Goal: Feedback & Contribution: Contribute content

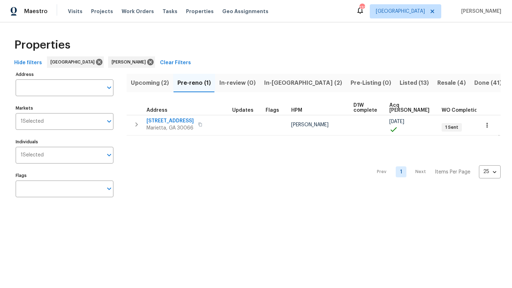
click at [280, 82] on span "In-reno (2)" at bounding box center [303, 83] width 78 height 10
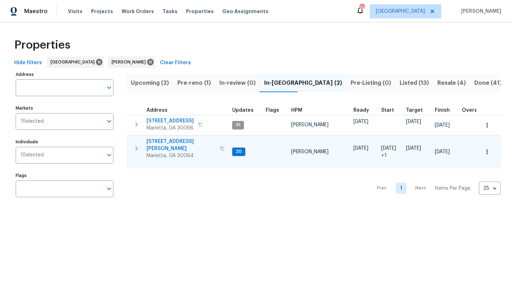
click at [185, 142] on span "3526 W Hampton Dr NW" at bounding box center [180, 145] width 69 height 14
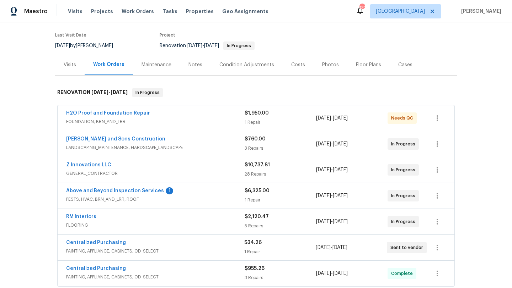
scroll to position [56, 0]
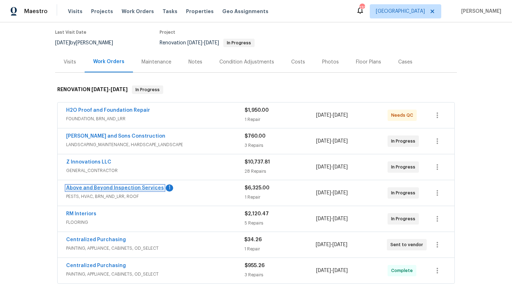
click at [132, 189] on link "Above and Beyond Inspection Services" at bounding box center [115, 188] width 98 height 5
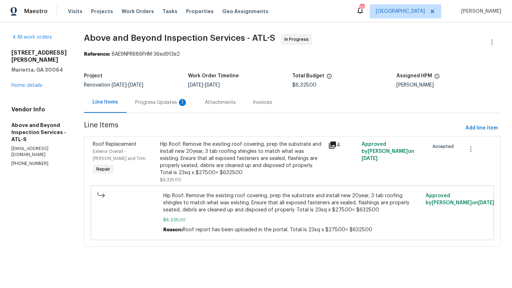
click at [171, 103] on div "Progress Updates 1" at bounding box center [161, 102] width 53 height 7
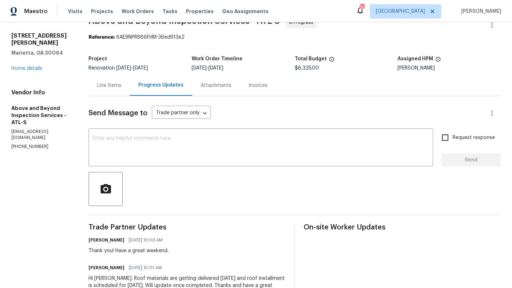
scroll to position [17, 0]
click at [39, 66] on link "Home details" at bounding box center [26, 68] width 31 height 5
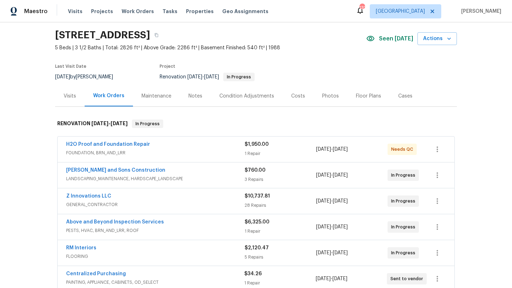
scroll to position [22, 0]
click at [185, 98] on div "Notes" at bounding box center [195, 95] width 31 height 21
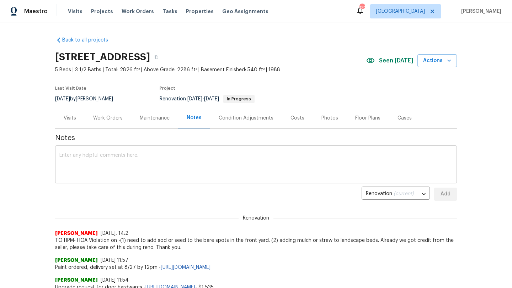
click at [130, 157] on textarea at bounding box center [255, 165] width 393 height 25
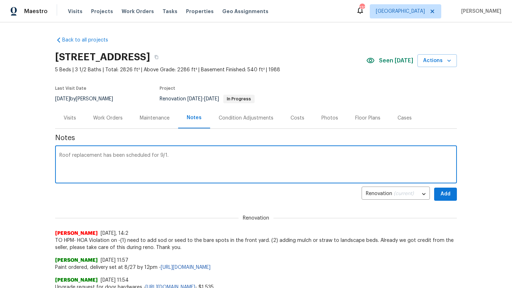
type textarea "Roof replacement has been scheduled for 9/1."
click at [439, 197] on span "Add" at bounding box center [444, 194] width 11 height 9
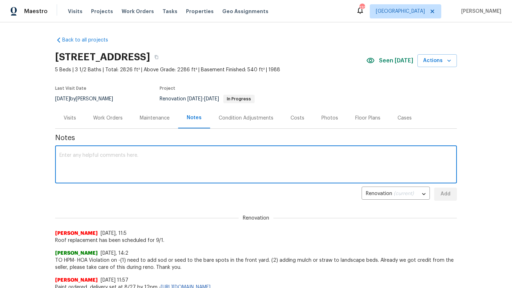
click at [181, 153] on textarea at bounding box center [255, 165] width 393 height 25
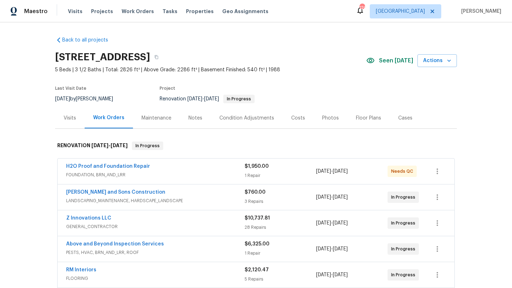
click at [162, 173] on span "FOUNDATION, BRN_AND_LRR" at bounding box center [155, 175] width 178 height 7
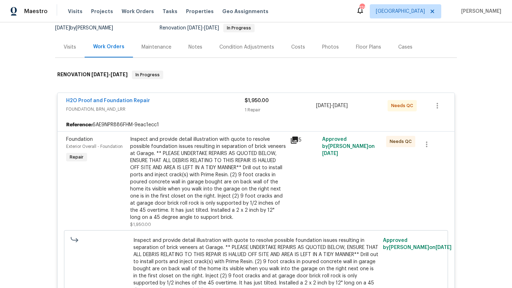
scroll to position [56, 0]
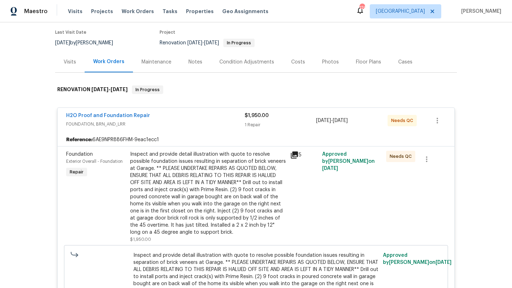
click at [154, 115] on div "H2O Proof and Foundation Repair" at bounding box center [155, 116] width 178 height 9
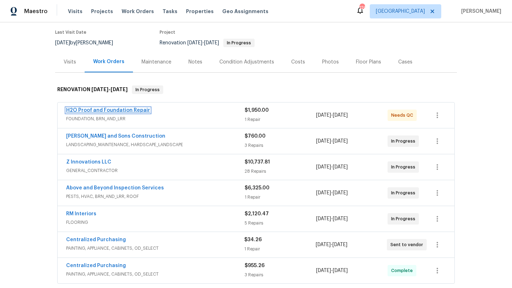
click at [106, 110] on link "H2O Proof and Foundation Repair" at bounding box center [108, 110] width 84 height 5
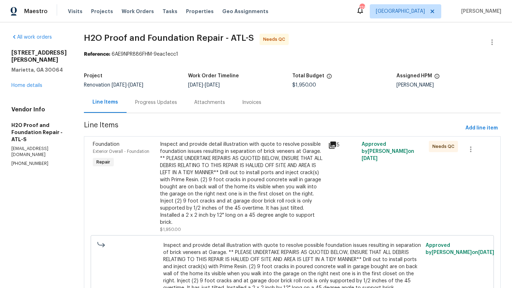
click at [128, 106] on div "Progress Updates" at bounding box center [155, 102] width 59 height 21
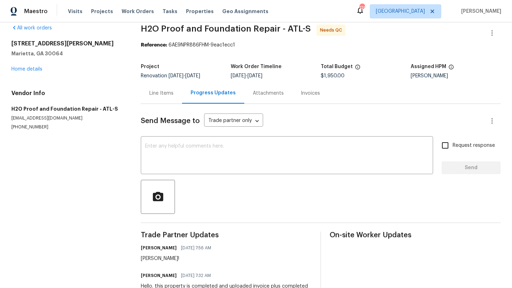
scroll to position [5, 0]
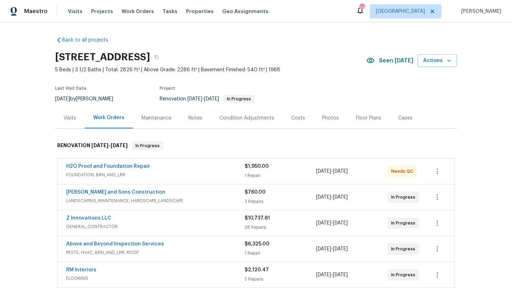
scroll to position [36, 0]
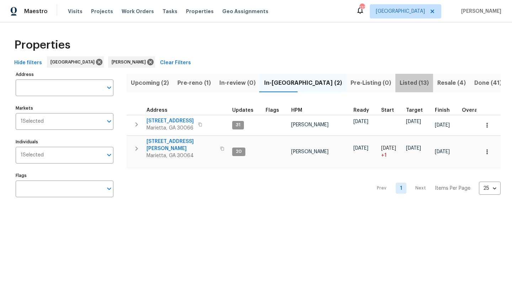
click at [399, 81] on span "Listed (13)" at bounding box center [413, 83] width 29 height 10
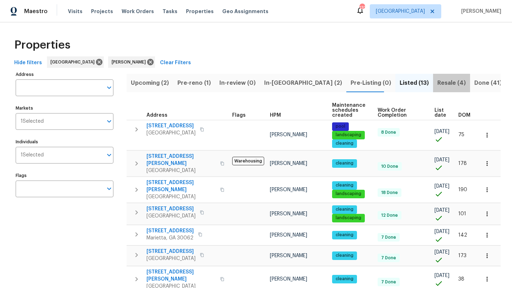
click at [437, 86] on span "Resale (4)" at bounding box center [451, 83] width 28 height 10
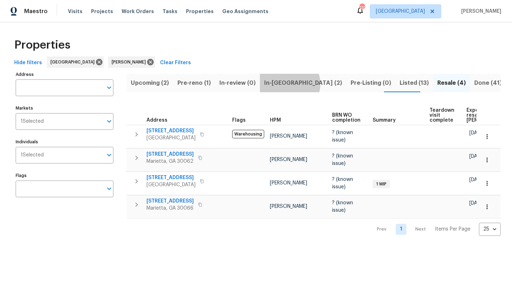
click at [288, 84] on span "In-reno (2)" at bounding box center [303, 83] width 78 height 10
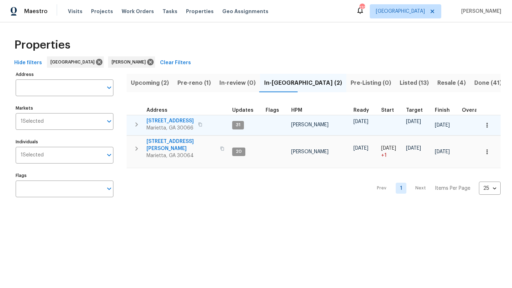
click at [171, 120] on span "692 Suholden Cir" at bounding box center [169, 121] width 47 height 7
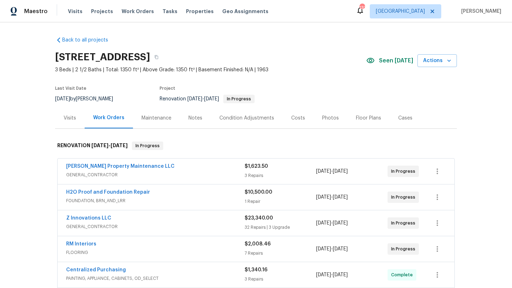
click at [189, 121] on div "Notes" at bounding box center [195, 118] width 14 height 7
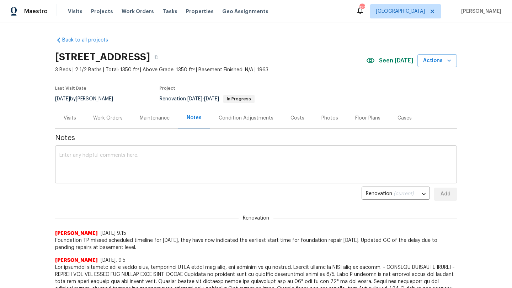
click at [152, 154] on textarea at bounding box center [255, 165] width 393 height 25
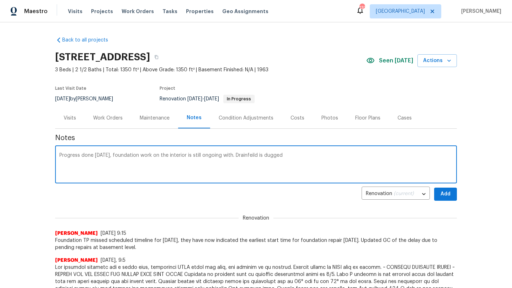
click at [291, 157] on textarea "Progress done [DATE], foundation work on the interior is still ongoing with. Dr…" at bounding box center [255, 165] width 393 height 25
click at [244, 155] on textarea "Progress done [DATE], foundation work on the interior is still ongoing with. Dr…" at bounding box center [255, 165] width 393 height 25
click at [251, 157] on textarea "Progress done [DATE], foundation work on the interior is still ongoing with. Dr…" at bounding box center [255, 165] width 393 height 25
click at [250, 155] on textarea "Progress done [DATE], foundation work on the interior is still ongoing with. Dr…" at bounding box center [255, 165] width 393 height 25
click at [326, 156] on textarea "Progress done [DATE], foundation work on the interior is still ongoing with. [G…" at bounding box center [255, 165] width 393 height 25
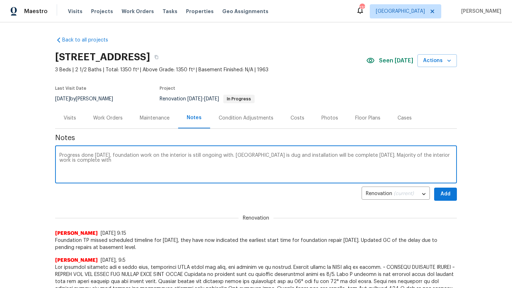
click at [440, 157] on textarea "Progress done [DATE], foundation work on the interior is still ongoing with. [G…" at bounding box center [255, 165] width 393 height 25
click at [115, 161] on textarea "Progress done [DATE], foundation work on the interior is still ongoing with. [G…" at bounding box center [255, 165] width 393 height 25
click at [96, 161] on textarea "Progress done today, foundation work on the interior is still ongoing with. Dra…" at bounding box center [255, 165] width 393 height 25
click at [94, 161] on textarea "Progress done today, foundation work on the interior is still ongoing with. Dra…" at bounding box center [255, 165] width 393 height 25
click at [160, 161] on textarea "Progress done today, foundation work on the interior is still ongoing with. Dra…" at bounding box center [255, 165] width 393 height 25
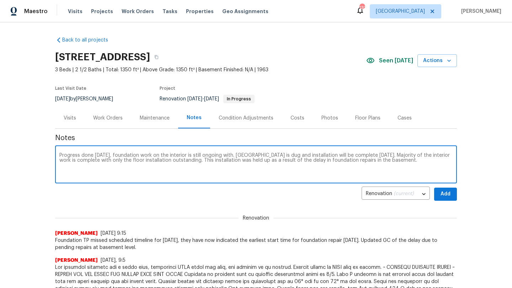
click at [233, 155] on textarea "Progress done today, foundation work on the interior is still ongoing with. Dra…" at bounding box center [255, 165] width 393 height 25
click at [260, 156] on textarea "Progress done today, foundation work on the interior is still ongoing with drai…" at bounding box center [255, 165] width 393 height 25
click at [265, 155] on textarea "Progress done today, foundation work on the interior is still ongoing with drai…" at bounding box center [255, 165] width 393 height 25
click at [171, 161] on textarea "Progress done today, foundation work on the interior is still ongoing with drai…" at bounding box center [255, 165] width 393 height 25
type textarea "Progress done today, foundation work on the interior is still ongoing with drai…"
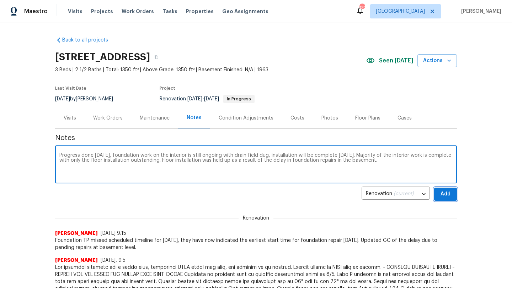
click at [441, 195] on span "Add" at bounding box center [444, 194] width 11 height 9
